Goal: Go to known website: Access a specific website the user already knows

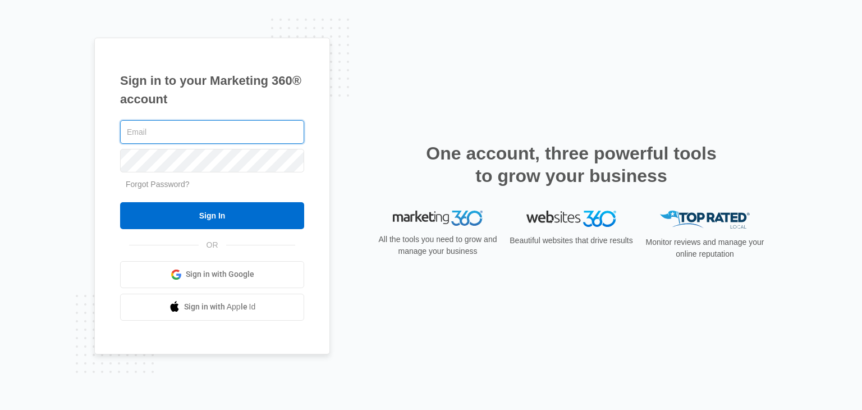
type input "[PERSON_NAME][EMAIL_ADDRESS][PERSON_NAME][DOMAIN_NAME]"
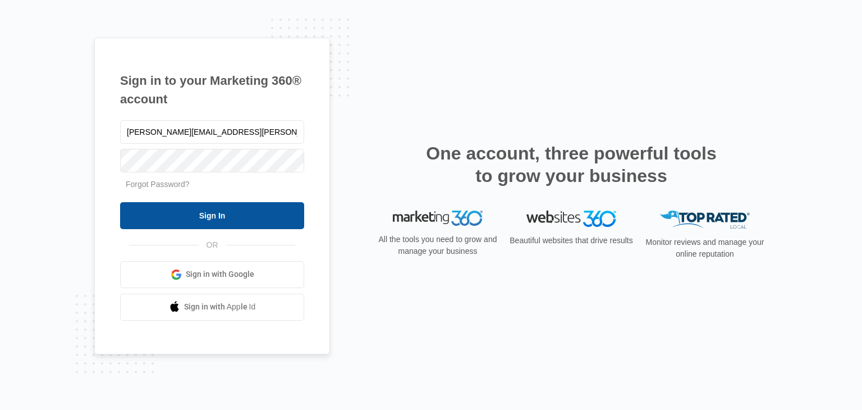
click at [231, 219] on input "Sign In" at bounding box center [212, 215] width 184 height 27
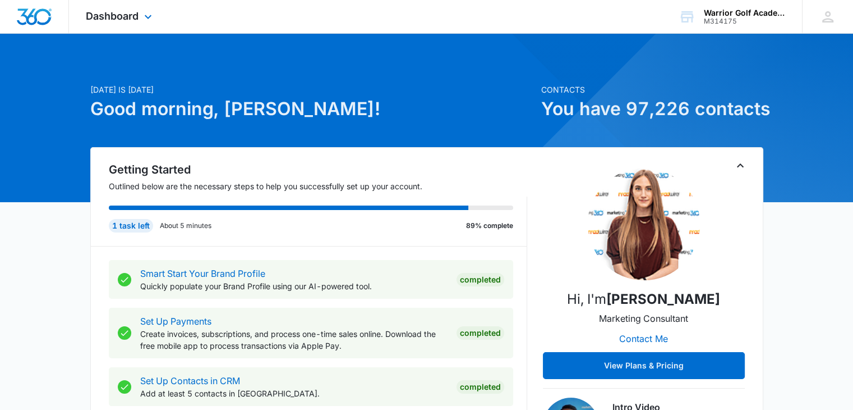
click at [167, 20] on div "Dashboard Apps Reputation Websites Forms CRM Email Social Shop Payments POS Con…" at bounding box center [120, 16] width 103 height 33
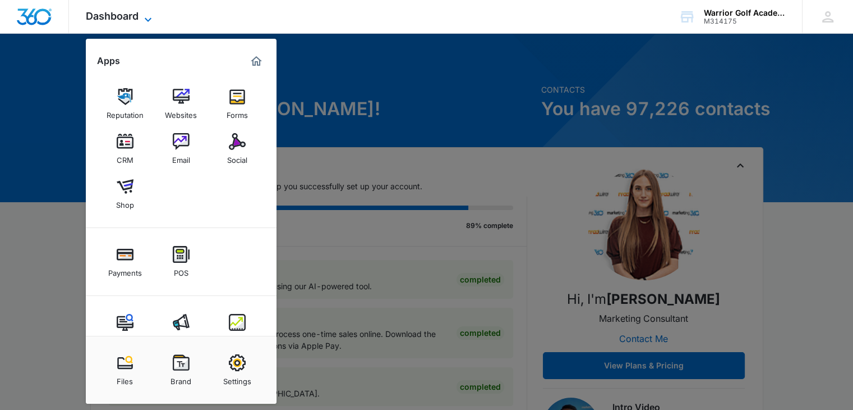
click at [137, 19] on span "Dashboard" at bounding box center [112, 16] width 53 height 12
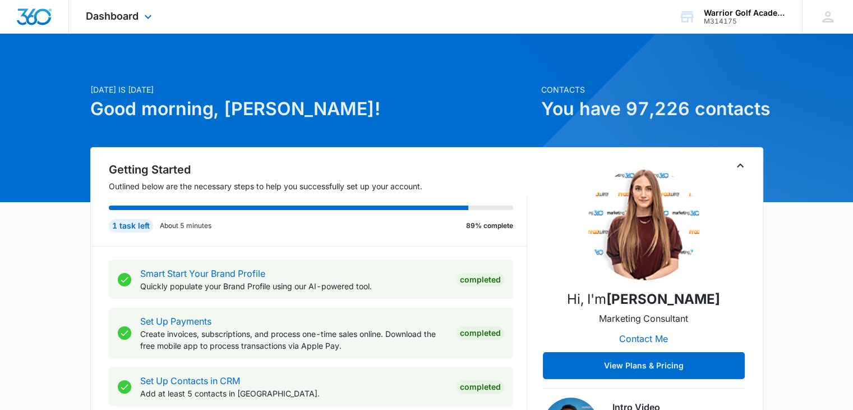
click at [139, 20] on div "Dashboard Apps Reputation Websites Forms CRM Email Social Shop Payments POS Con…" at bounding box center [120, 16] width 103 height 33
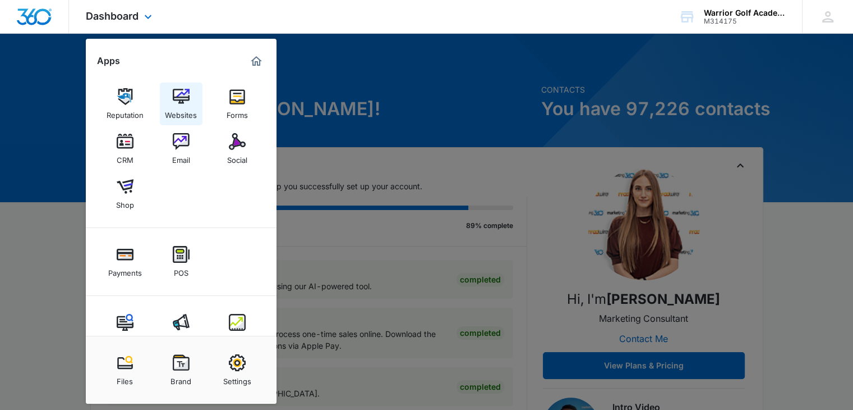
click at [198, 125] on link "Websites" at bounding box center [181, 103] width 43 height 43
